Goal: Transaction & Acquisition: Purchase product/service

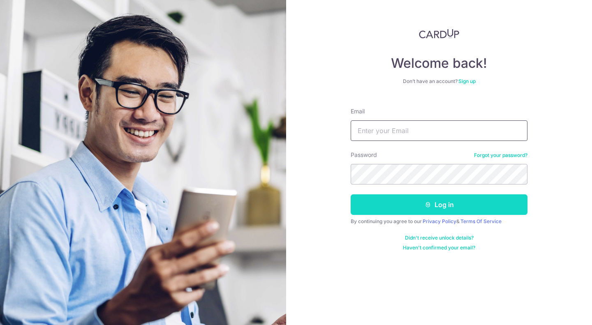
type input "[EMAIL_ADDRESS][DOMAIN_NAME]"
click at [402, 202] on button "Log in" at bounding box center [439, 205] width 177 height 21
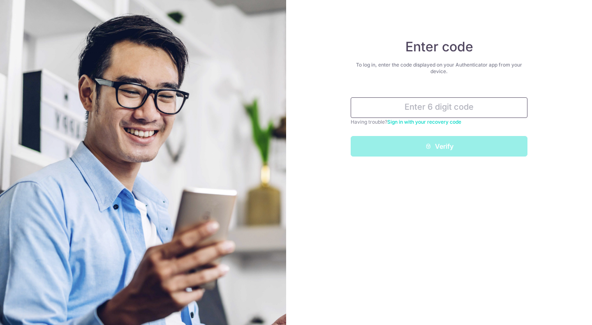
click at [417, 111] on input "text" at bounding box center [439, 107] width 177 height 21
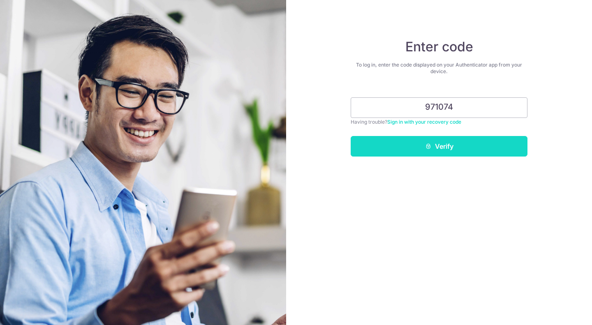
type input "971074"
click at [425, 140] on button "Verify" at bounding box center [439, 146] width 177 height 21
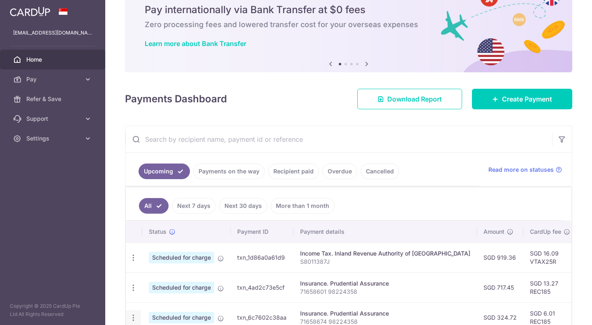
scroll to position [164, 0]
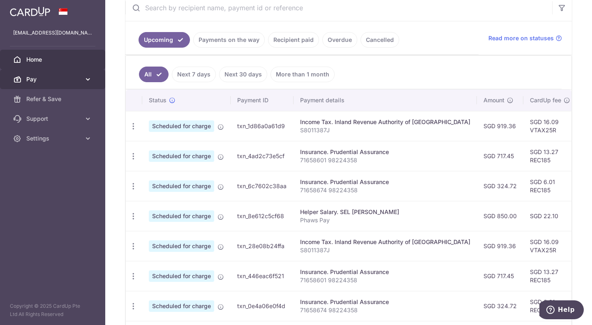
click at [78, 79] on span "Pay" at bounding box center [53, 79] width 54 height 8
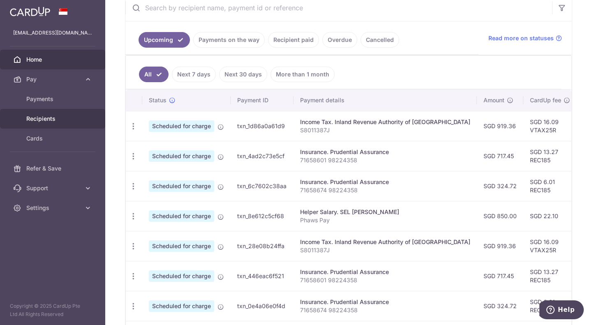
click at [44, 119] on span "Recipients" at bounding box center [53, 119] width 54 height 8
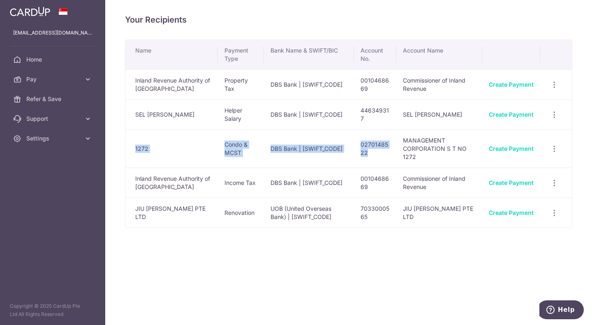
drag, startPoint x: 134, startPoint y: 149, endPoint x: 374, endPoint y: 159, distance: 240.4
click at [374, 160] on tr "1272 Condo & MCST DBS Bank | DBSSSGSGXXX 0270148522 MANAGEMENT CORPORATION S T …" at bounding box center [348, 149] width 447 height 38
click at [375, 158] on td "0270148522" at bounding box center [375, 149] width 42 height 38
click at [373, 156] on td "0270148522" at bounding box center [375, 149] width 42 height 38
click at [504, 149] on link "Create Payment" at bounding box center [511, 148] width 45 height 7
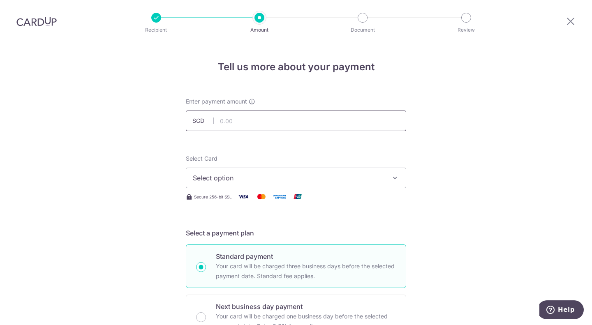
click at [254, 123] on input "text" at bounding box center [296, 121] width 220 height 21
click at [243, 122] on input "912.88" at bounding box center [296, 121] width 220 height 21
click at [241, 120] on input "912.88" at bounding box center [296, 121] width 220 height 21
type input "912.88"
click at [286, 180] on span "Select option" at bounding box center [289, 178] width 192 height 10
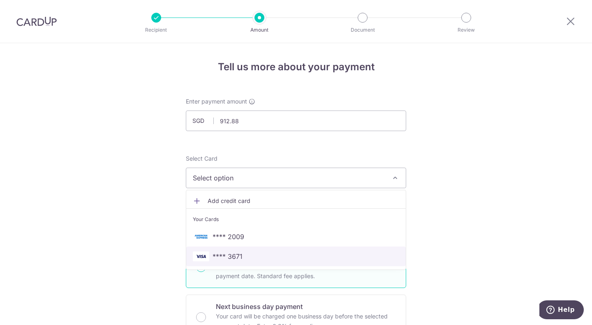
click at [248, 254] on span "**** 3671" at bounding box center [296, 257] width 206 height 10
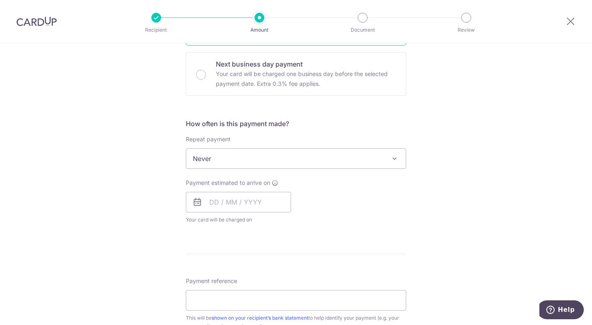
scroll to position [247, 0]
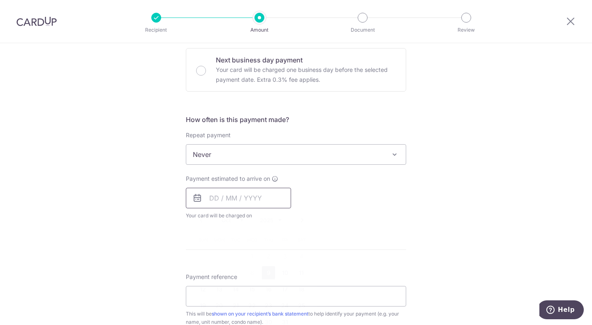
click at [211, 195] on input "text" at bounding box center [238, 198] width 105 height 21
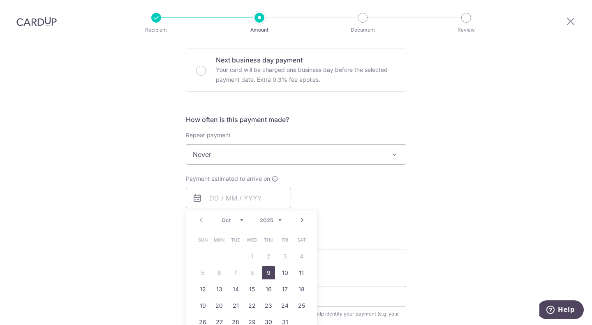
click at [268, 273] on link "9" at bounding box center [268, 272] width 13 height 13
type input "09/10/2025"
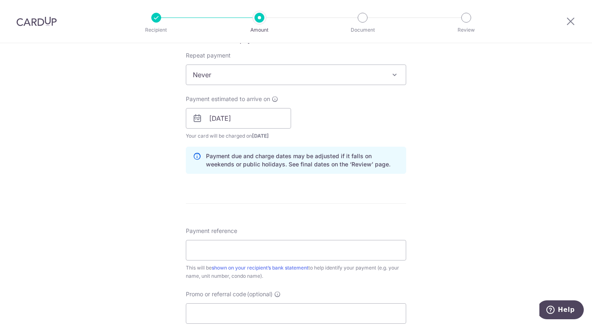
scroll to position [329, 0]
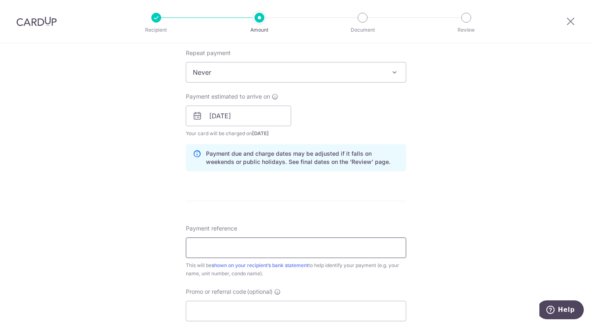
click at [216, 245] on input "Payment reference" at bounding box center [296, 248] width 220 height 21
click at [243, 246] on input "066-11-06" at bounding box center [296, 248] width 220 height 21
type input "066-11-06"
click at [113, 248] on div "Tell us more about your payment Enter payment amount SGD 912.88 912.88 Select C…" at bounding box center [296, 103] width 592 height 778
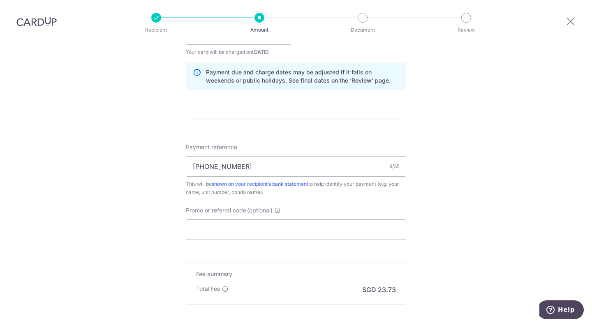
scroll to position [411, 0]
click at [206, 235] on input "Promo or referral code (optional)" at bounding box center [296, 229] width 220 height 21
click at [227, 228] on input "Promo or referral code (optional)" at bounding box center [296, 229] width 220 height 21
type input "P"
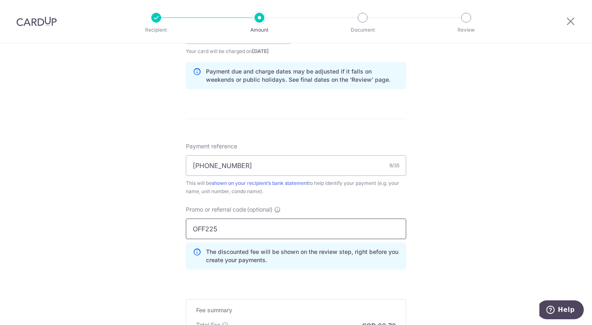
type input "OFF225"
click at [454, 223] on div "Tell us more about your payment Enter payment amount SGD 912.88 912.88 Select C…" at bounding box center [296, 39] width 592 height 815
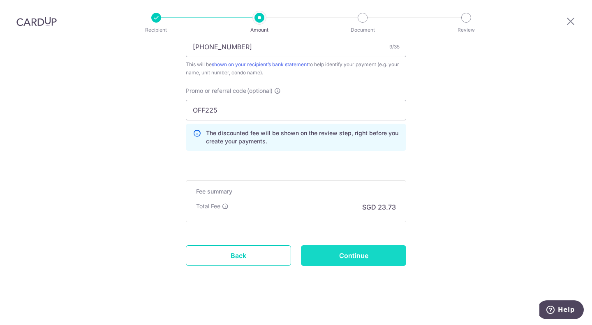
click at [364, 251] on input "Continue" at bounding box center [353, 256] width 105 height 21
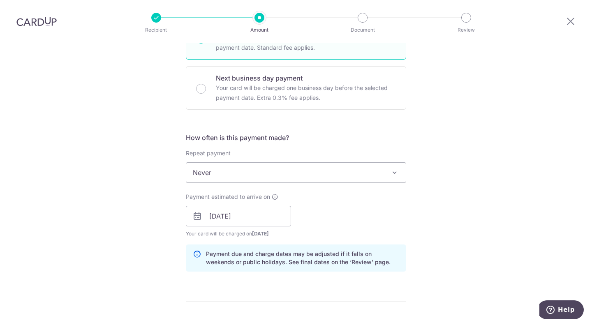
scroll to position [247, 0]
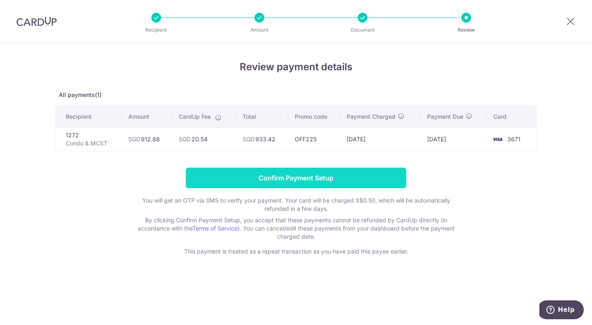
click at [312, 176] on input "Confirm Payment Setup" at bounding box center [296, 178] width 220 height 21
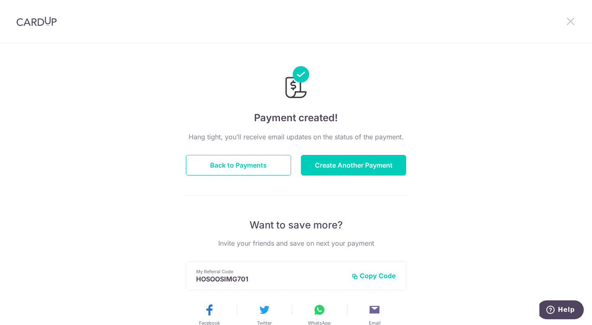
click at [572, 19] on icon at bounding box center [571, 21] width 10 height 10
